Goal: Task Accomplishment & Management: Manage account settings

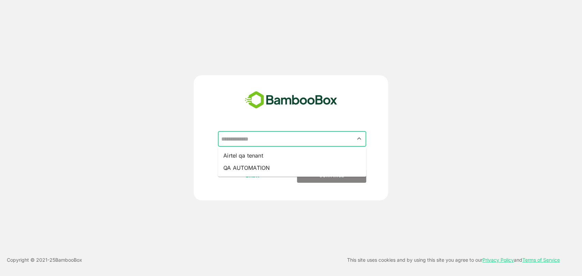
click at [250, 139] on input "text" at bounding box center [291, 139] width 145 height 13
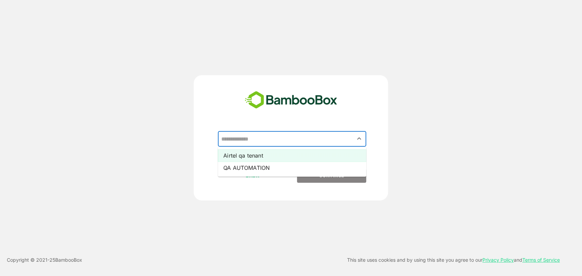
click at [247, 155] on li "Airtel qa tenant" at bounding box center [292, 156] width 148 height 12
type input "**********"
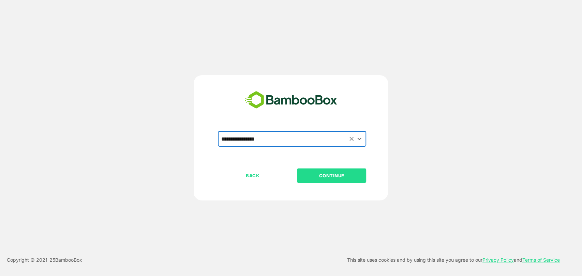
click at [338, 179] on p "CONTINUE" at bounding box center [331, 175] width 68 height 7
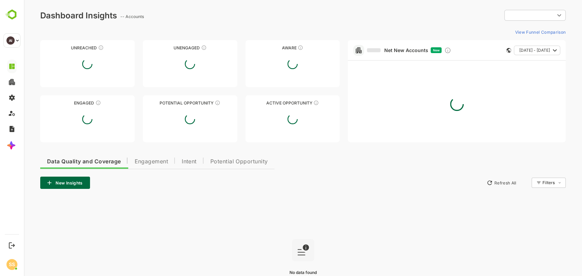
type input "****"
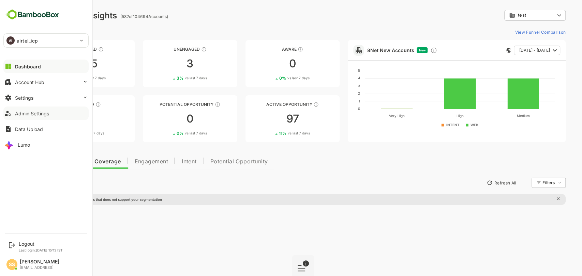
click at [26, 117] on button "Admin Settings" at bounding box center [45, 114] width 85 height 14
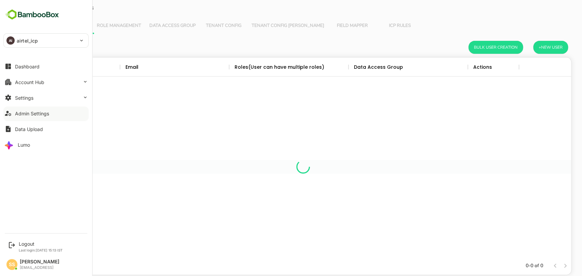
scroll to position [194, 524]
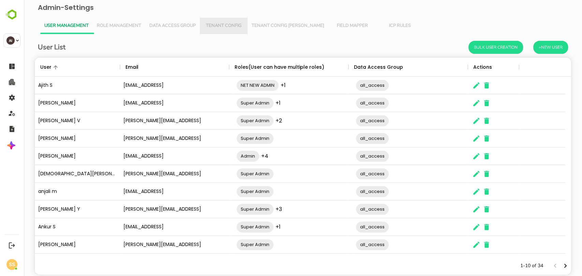
click at [226, 23] on span "Tenant Config" at bounding box center [224, 25] width 40 height 5
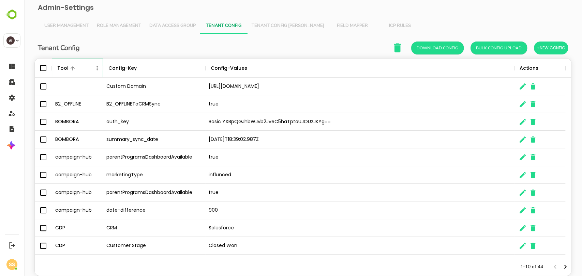
click at [98, 70] on icon "Menu" at bounding box center [97, 68] width 7 height 7
drag, startPoint x: 69, startPoint y: 116, endPoint x: 81, endPoint y: 123, distance: 14.2
click at [69, 116] on li "Filter" at bounding box center [78, 118] width 47 height 12
click at [162, 94] on input "Value" at bounding box center [172, 94] width 65 height 10
type input "***"
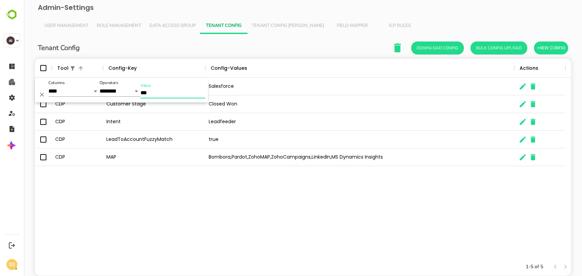
click at [201, 205] on div "CDP CRM Salesforce CDP Customer Stage Closed Won CDP Intent Leadfeeder CDP Lead…" at bounding box center [303, 168] width 536 height 181
click at [270, 29] on button "Tenant Config [PERSON_NAME]" at bounding box center [287, 26] width 81 height 16
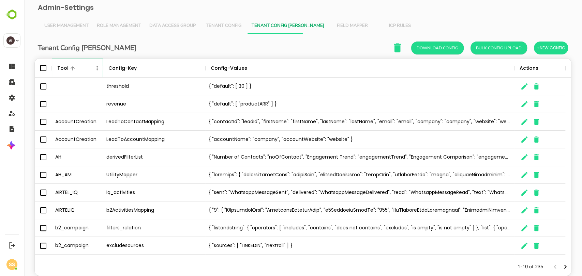
click at [97, 69] on icon "Menu" at bounding box center [96, 68] width 1 height 4
click at [69, 116] on li "Filter" at bounding box center [78, 118] width 47 height 12
click at [171, 95] on input "Value" at bounding box center [172, 94] width 65 height 10
type input "*"
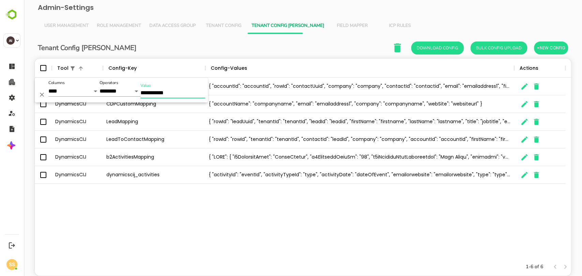
type input "**********"
click at [181, 206] on div "DynamicsCIJ ContactMapping { "accountId": "accountId", "rowId": "contactUuid", …" at bounding box center [303, 168] width 536 height 181
